Goal: Information Seeking & Learning: Learn about a topic

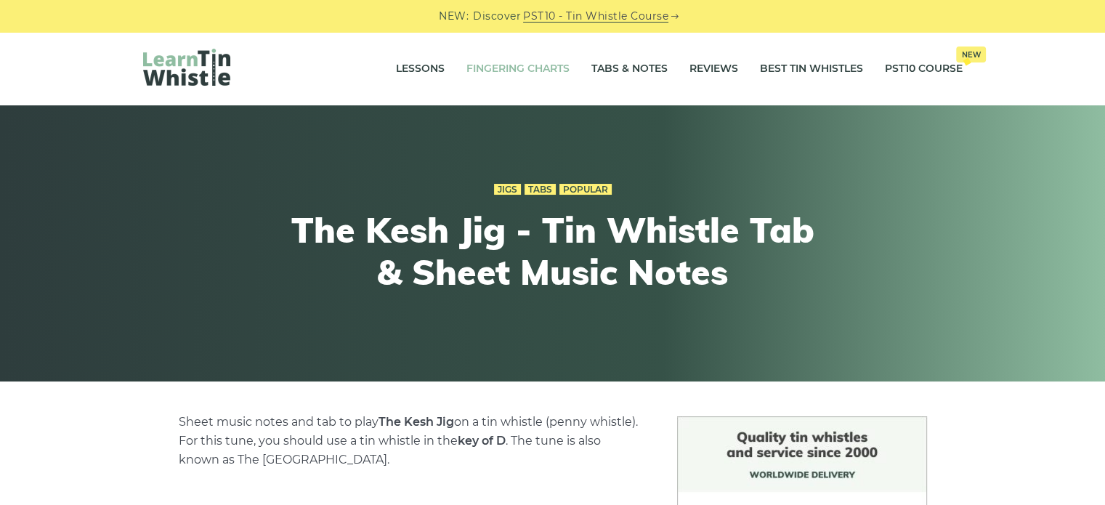
click at [520, 72] on link "Fingering Charts" at bounding box center [518, 69] width 103 height 36
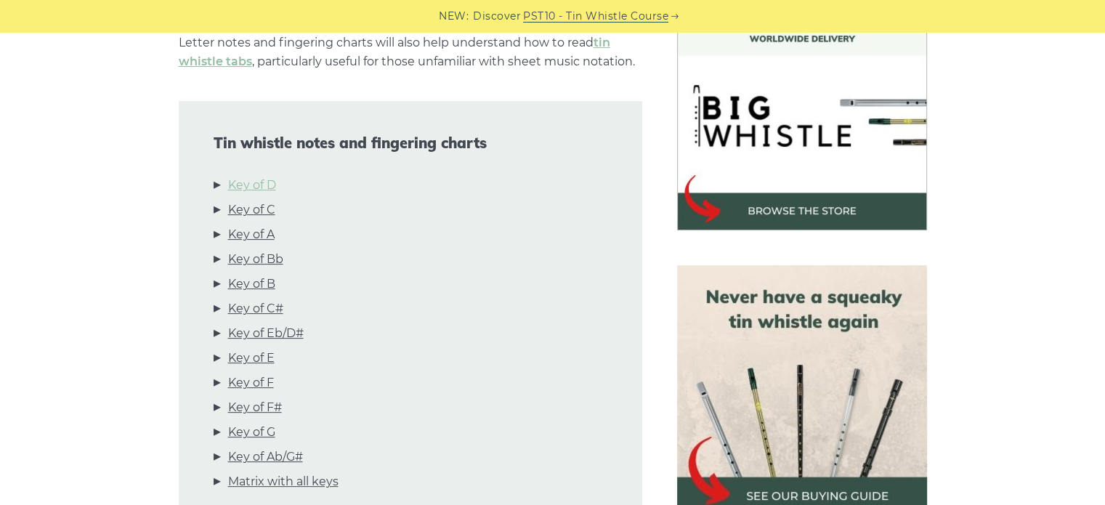
click at [259, 186] on link "Key of D" at bounding box center [252, 185] width 48 height 19
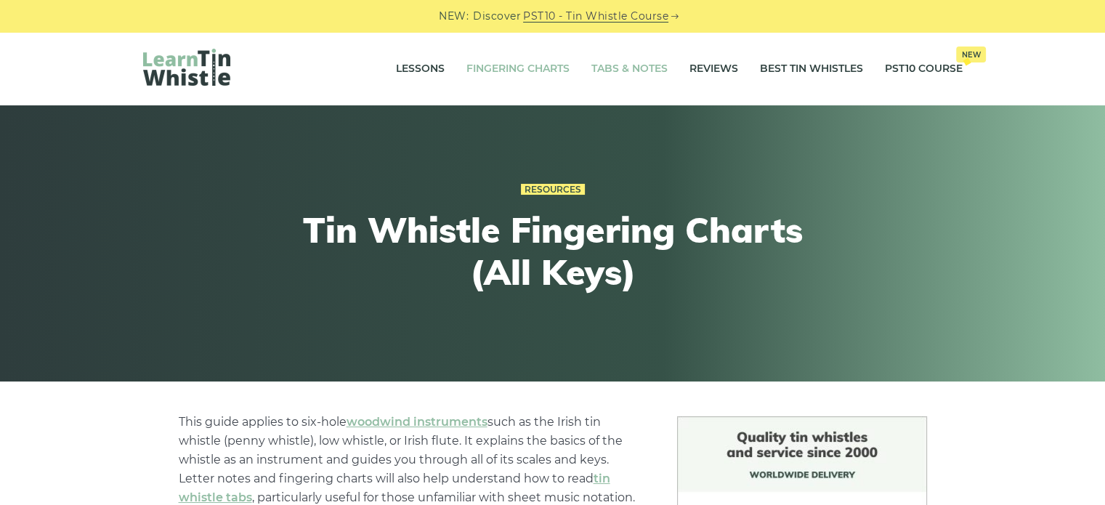
click at [631, 69] on link "Tabs & Notes" at bounding box center [630, 69] width 76 height 36
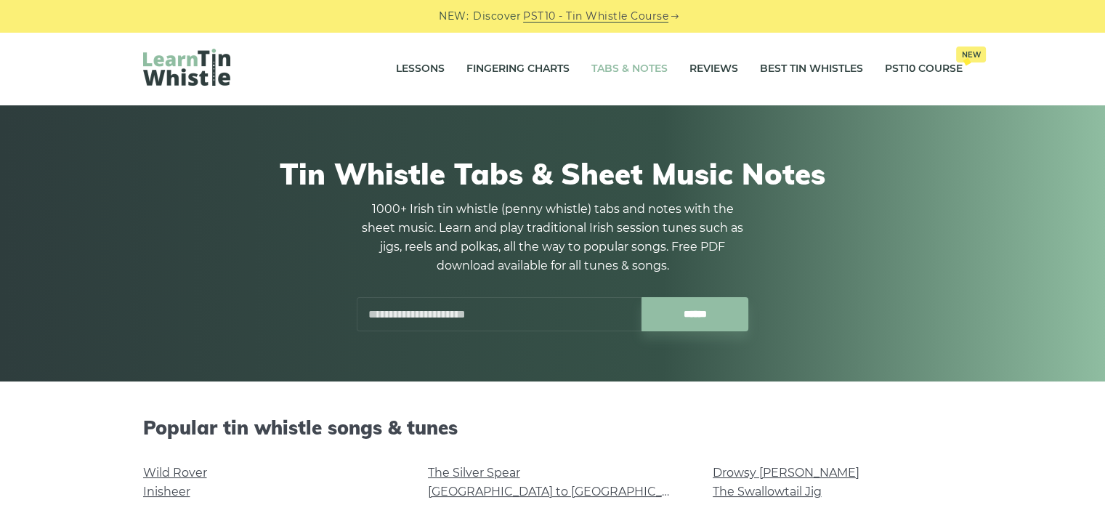
click at [422, 319] on input "text" at bounding box center [499, 314] width 285 height 34
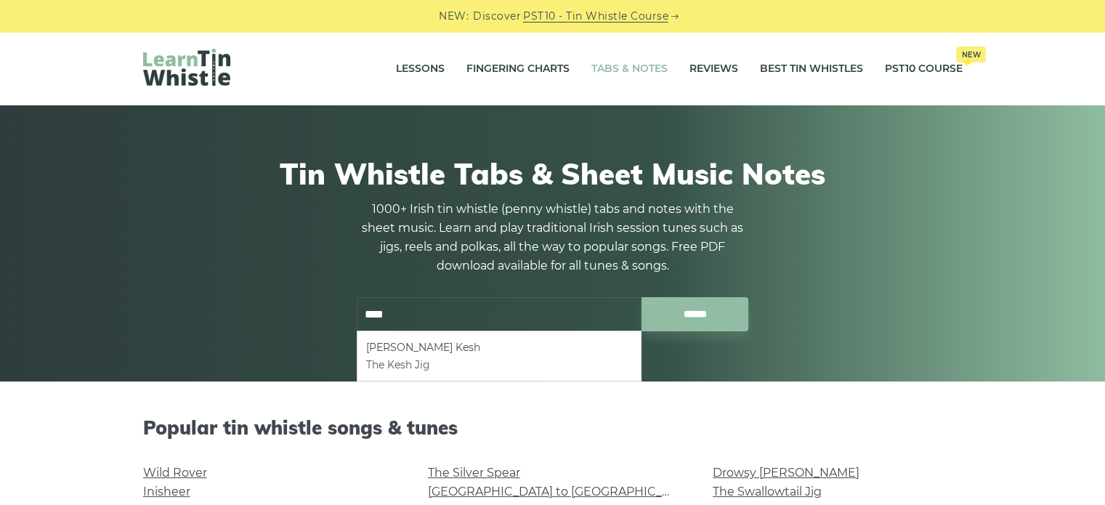
click at [404, 367] on li "The Kesh Jig" at bounding box center [499, 364] width 266 height 17
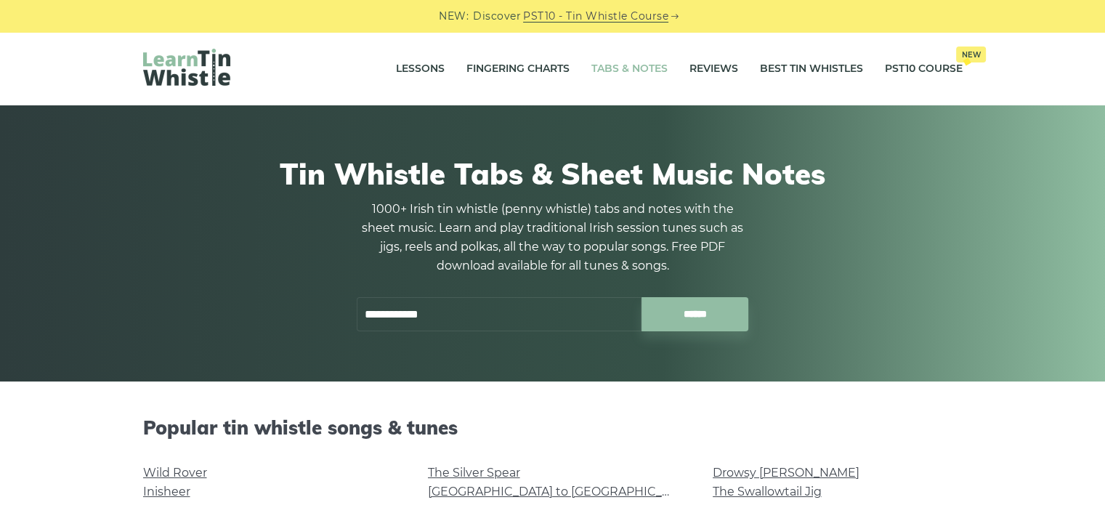
type input "**********"
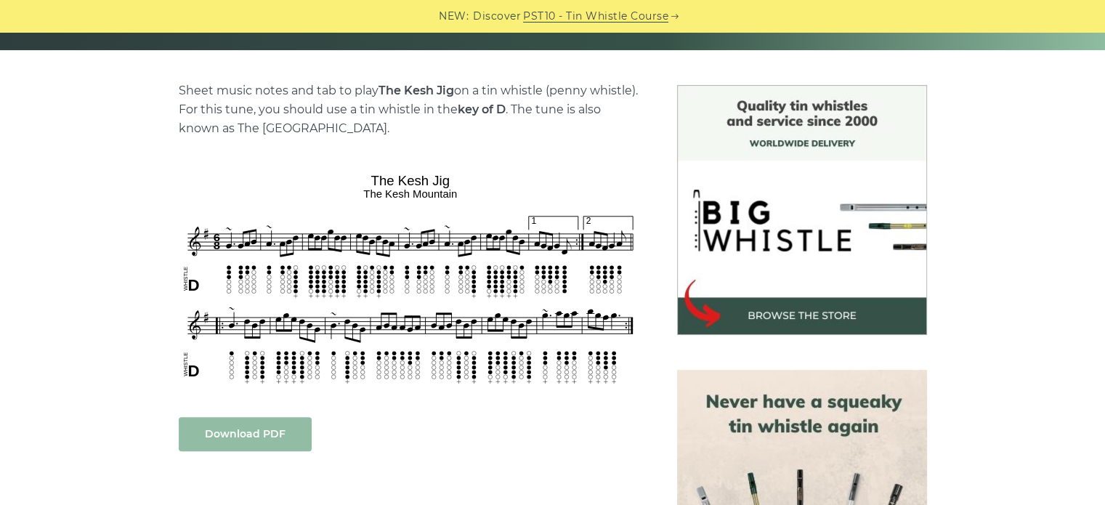
scroll to position [436, 0]
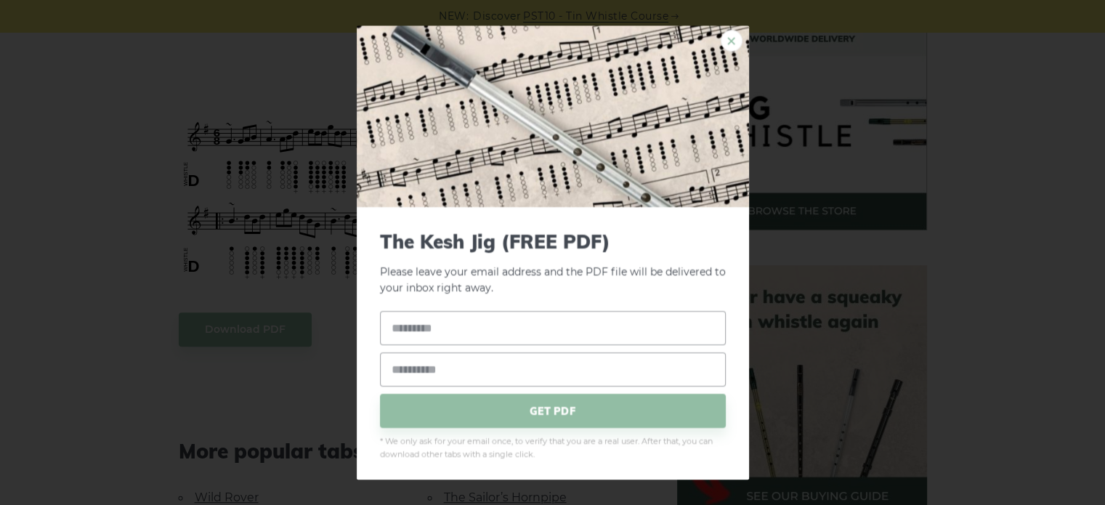
click at [721, 39] on link "×" at bounding box center [732, 41] width 22 height 22
click at [721, 36] on link "×" at bounding box center [732, 41] width 22 height 22
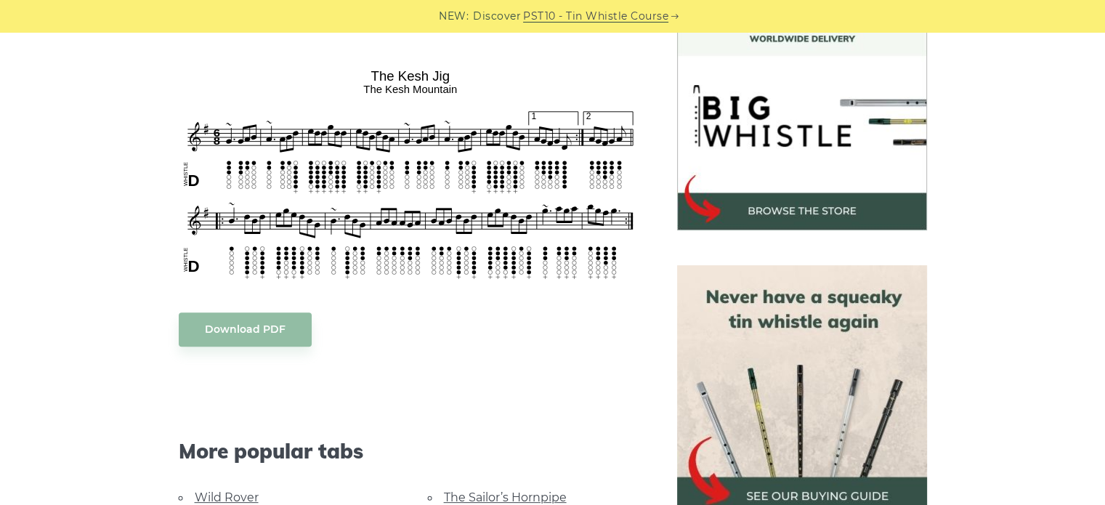
scroll to position [581, 0]
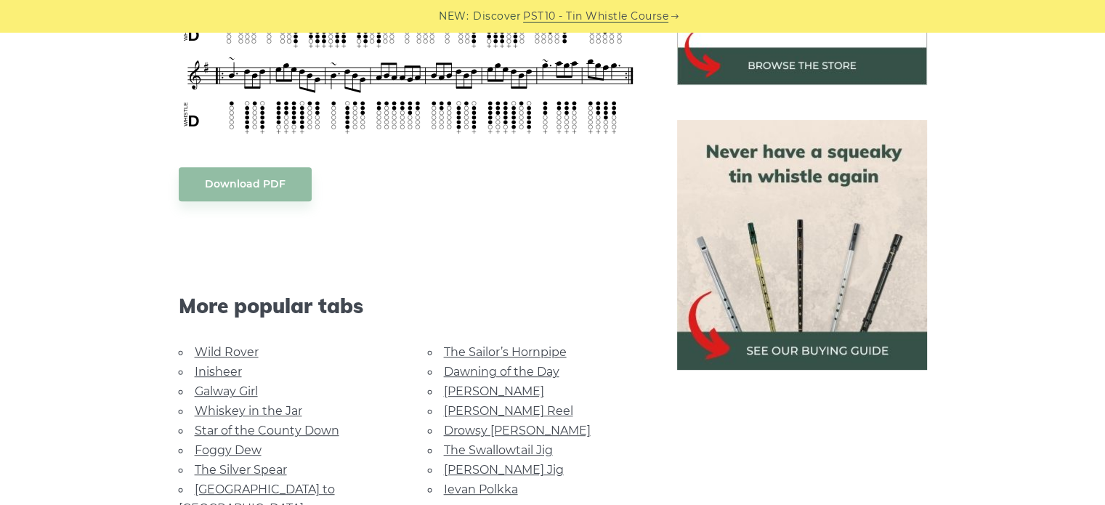
click at [552, 354] on link "The Sailor’s Hornpipe" at bounding box center [505, 352] width 123 height 14
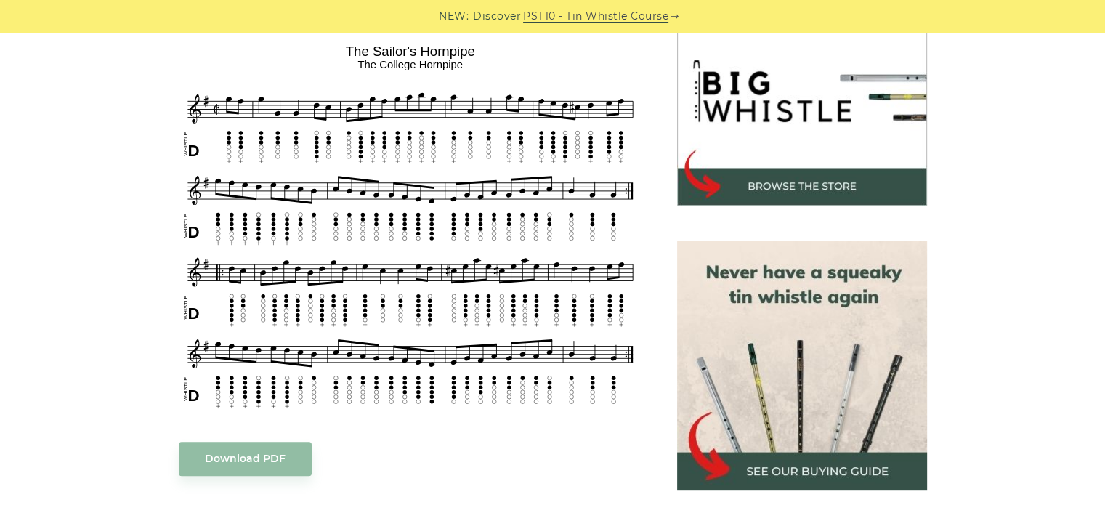
scroll to position [436, 0]
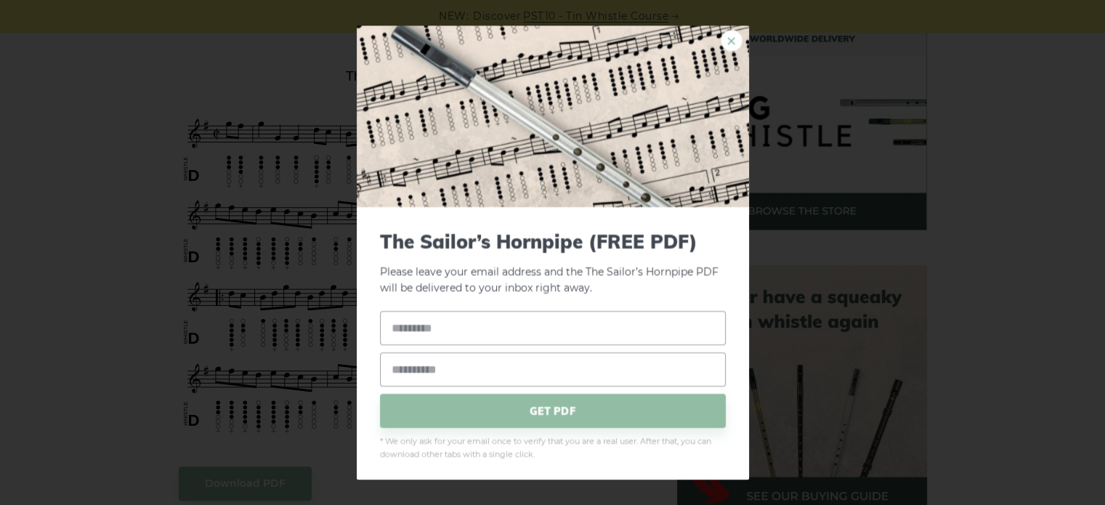
click at [723, 38] on link "×" at bounding box center [732, 41] width 22 height 22
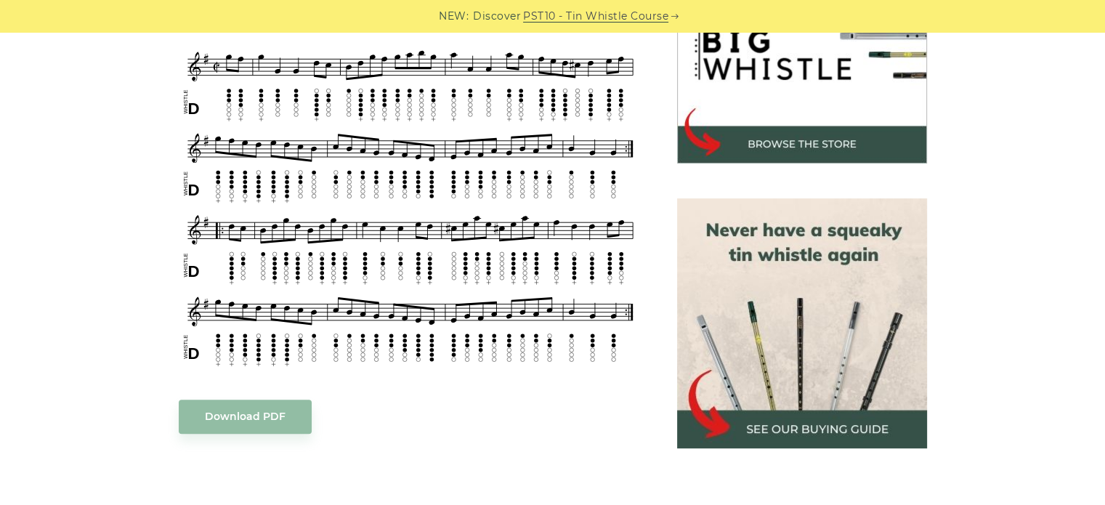
scroll to position [509, 0]
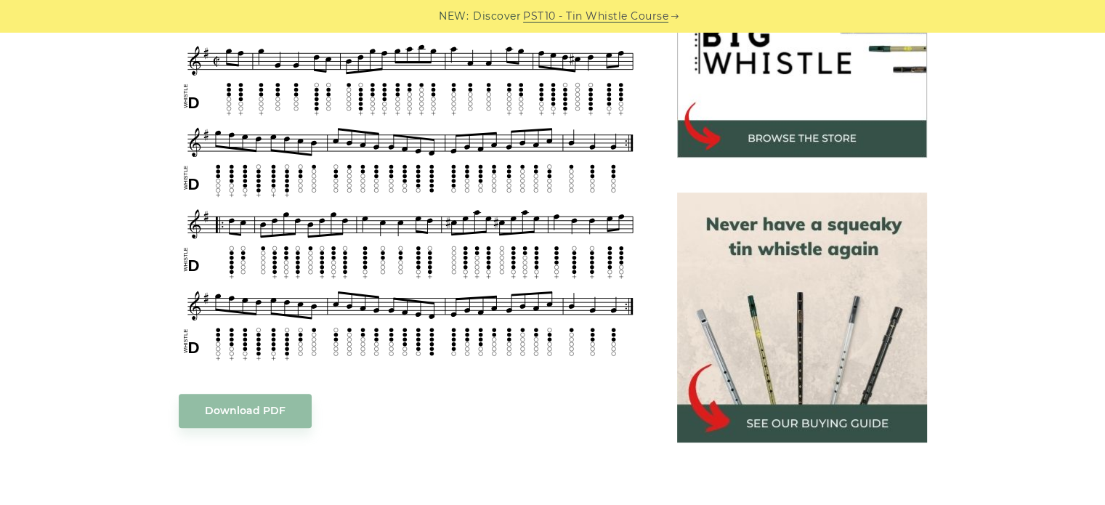
click at [930, 319] on div at bounding box center [802, 318] width 285 height 250
click at [854, 310] on img at bounding box center [802, 318] width 250 height 250
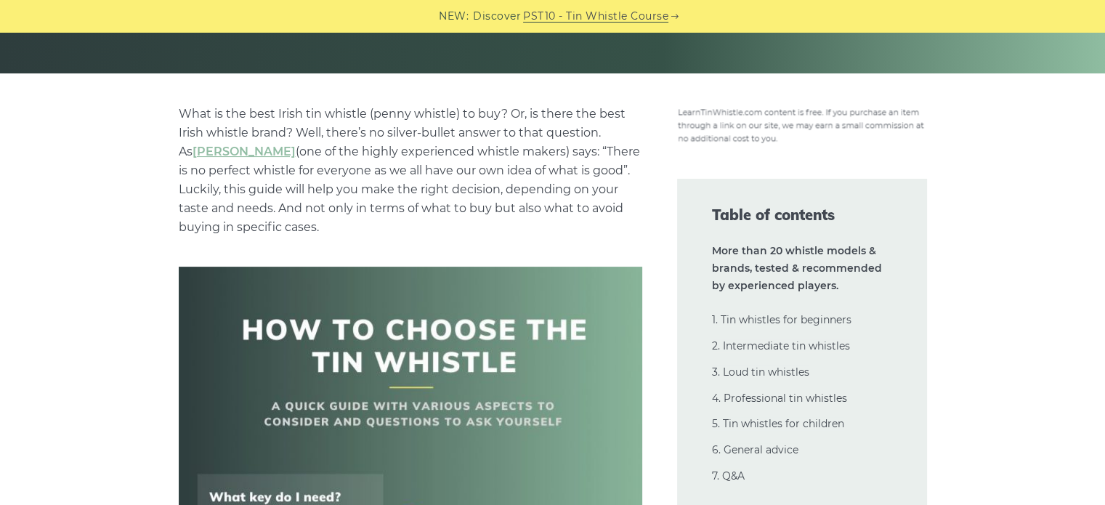
scroll to position [363, 0]
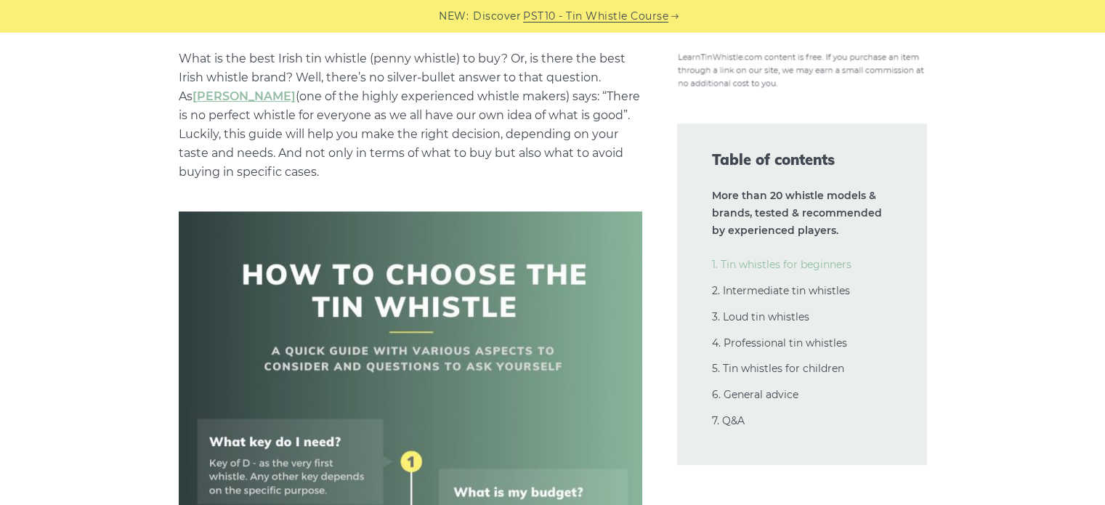
click at [789, 270] on link "1. Tin whistles for beginners" at bounding box center [782, 264] width 140 height 13
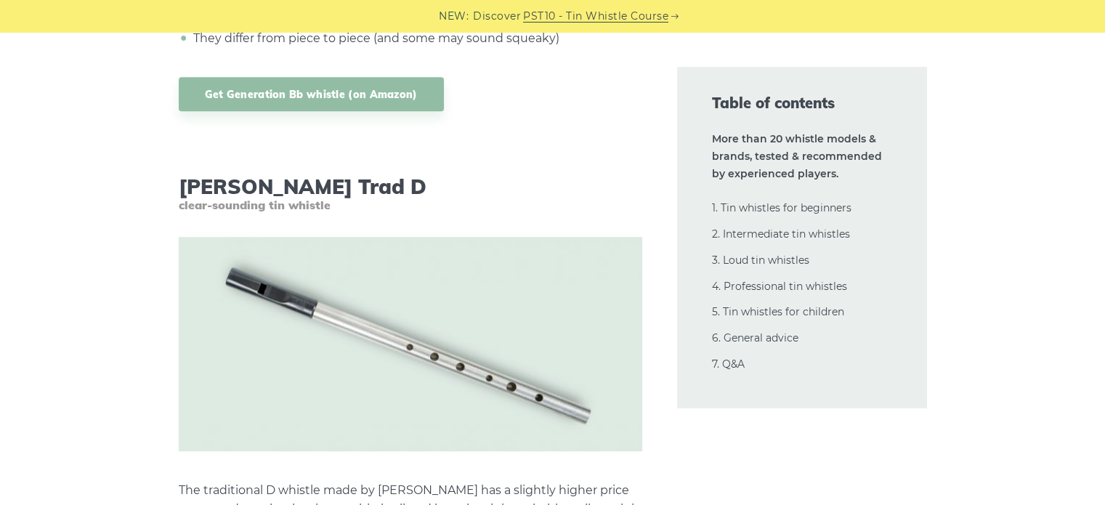
scroll to position [6381, 0]
